Goal: Find specific page/section: Find specific page/section

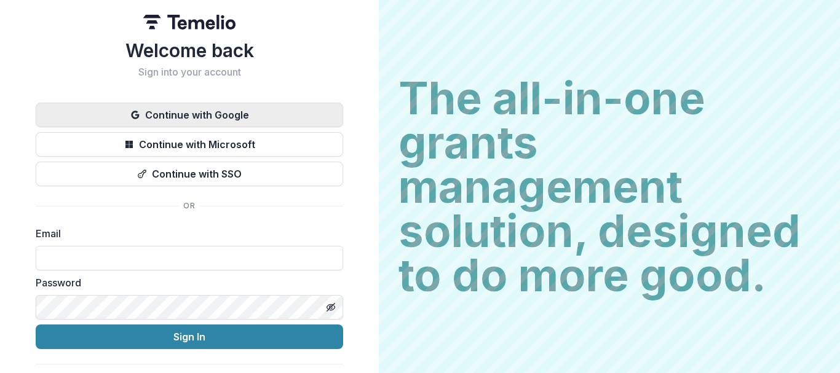
click at [180, 110] on button "Continue with Google" at bounding box center [190, 115] width 308 height 25
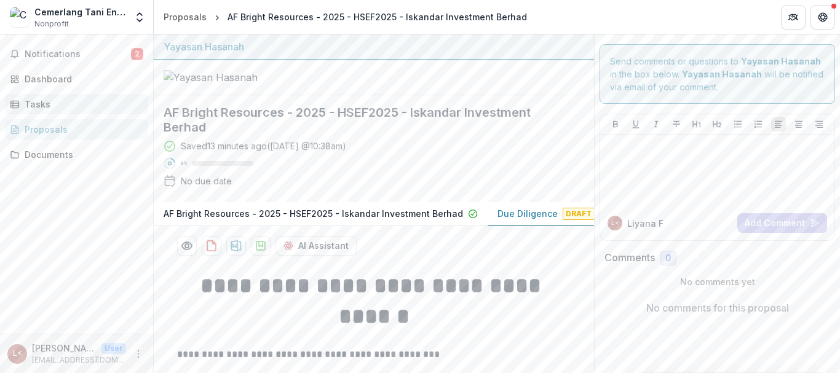
click at [32, 108] on div "Tasks" at bounding box center [82, 104] width 114 height 13
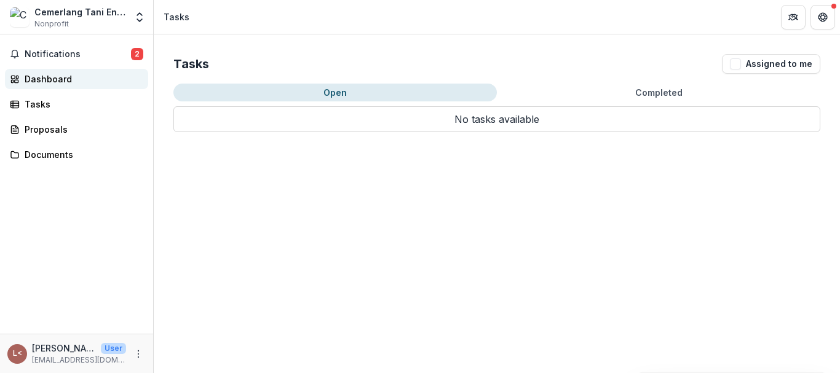
click at [31, 82] on div "Dashboard" at bounding box center [82, 79] width 114 height 13
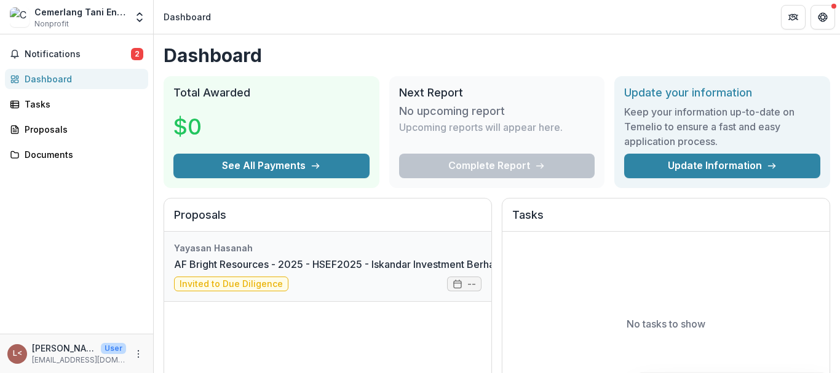
click at [245, 272] on link "AF Bright Resources - 2025 - HSEF2025 - Iskandar Investment Berhad" at bounding box center [337, 264] width 327 height 15
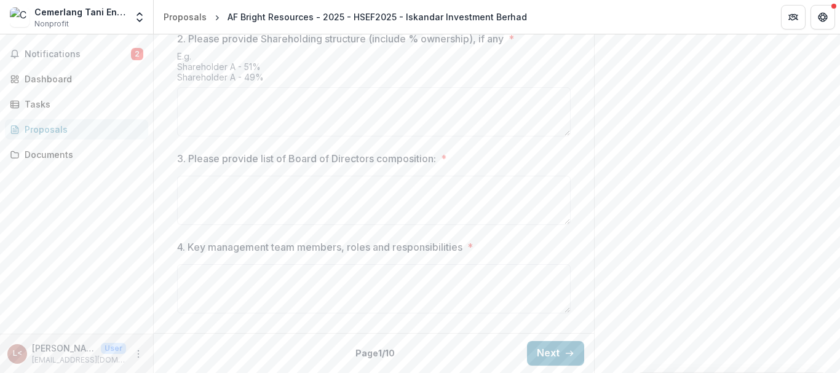
scroll to position [658, 0]
